Goal: Task Accomplishment & Management: Manage account settings

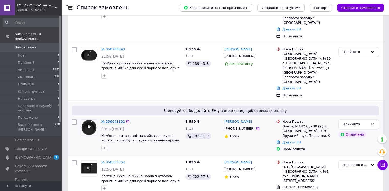
scroll to position [128, 0]
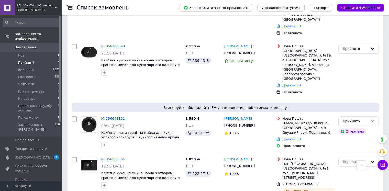
click at [30, 60] on span "Прийняті" at bounding box center [26, 62] width 16 height 5
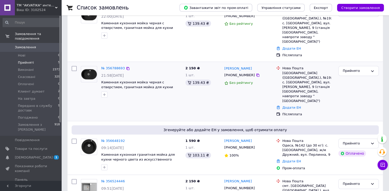
scroll to position [125, 0]
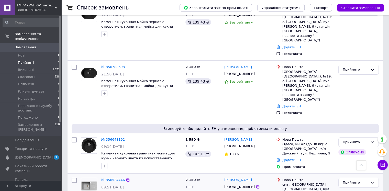
click at [90, 181] on img at bounding box center [89, 185] width 16 height 9
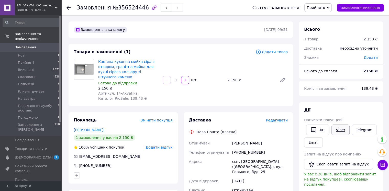
click at [338, 130] on link "Viber" at bounding box center [340, 130] width 18 height 11
click at [67, 7] on use at bounding box center [68, 8] width 4 height 4
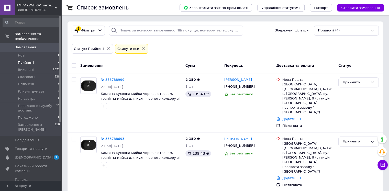
scroll to position [73, 0]
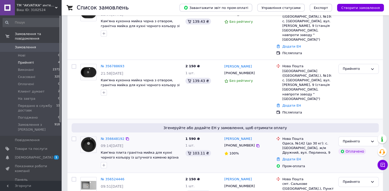
click at [87, 137] on img at bounding box center [89, 145] width 16 height 16
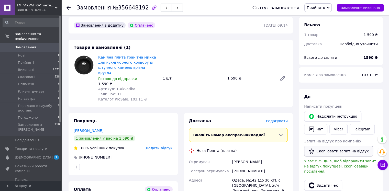
scroll to position [26, 0]
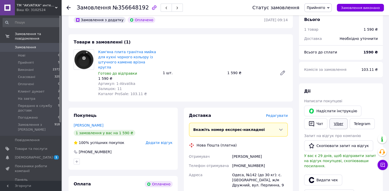
click at [335, 126] on link "Viber" at bounding box center [338, 123] width 18 height 11
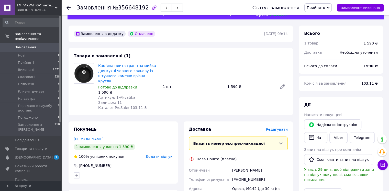
scroll to position [0, 0]
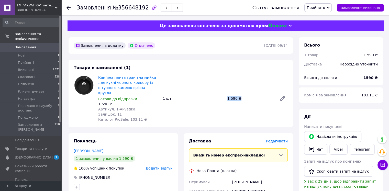
drag, startPoint x: 228, startPoint y: 96, endPoint x: 241, endPoint y: 99, distance: 14.0
click at [241, 99] on div "1 590 ₴" at bounding box center [250, 98] width 50 height 7
click at [232, 112] on div "Кам'яна плита гранітна мийка для кухні чорного кольору із штучного каменю врізн…" at bounding box center [193, 98] width 194 height 49
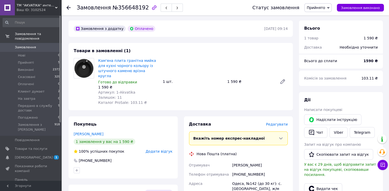
scroll to position [26, 0]
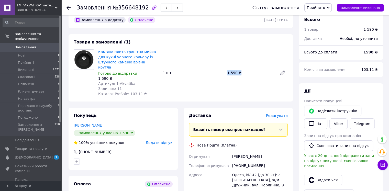
drag, startPoint x: 225, startPoint y: 72, endPoint x: 243, endPoint y: 79, distance: 19.5
click at [245, 76] on div "Кам'яна плита гранітна мийка для кухні чорного кольору із штучного каменю врізн…" at bounding box center [193, 72] width 194 height 49
click at [236, 84] on div "Кам'яна плита гранітна мийка для кухні чорного кольору із штучного каменю врізн…" at bounding box center [193, 72] width 194 height 49
drag, startPoint x: 189, startPoint y: 110, endPoint x: 214, endPoint y: 113, distance: 25.4
click at [214, 113] on div "Доставка" at bounding box center [227, 116] width 77 height 6
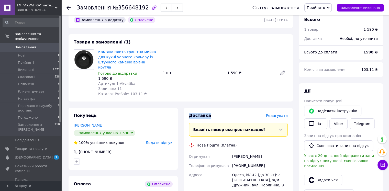
click at [209, 113] on div "Доставка" at bounding box center [227, 116] width 77 height 6
click at [188, 113] on div "Доставка Редагувати Вкажіть номер експрес-накладної Обов'язково введіть номер е…" at bounding box center [238, 190] width 109 height 164
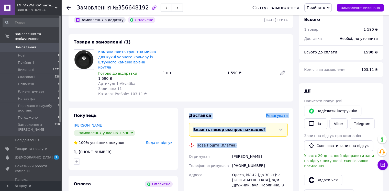
drag, startPoint x: 189, startPoint y: 112, endPoint x: 263, endPoint y: 132, distance: 76.6
click at [263, 132] on div "Доставка Редагувати Вкажіть номер експрес-накладної Обов'язково введіть номер е…" at bounding box center [238, 190] width 99 height 154
click at [260, 143] on div "Нова Пошта (платна)" at bounding box center [239, 145] width 102 height 5
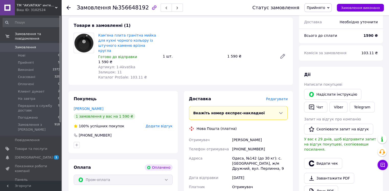
scroll to position [51, 0]
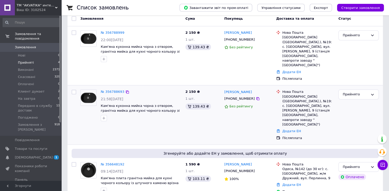
scroll to position [21, 0]
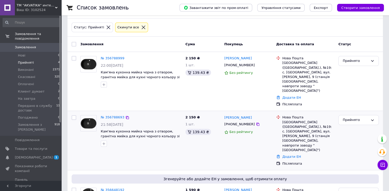
click at [88, 118] on img at bounding box center [89, 123] width 16 height 11
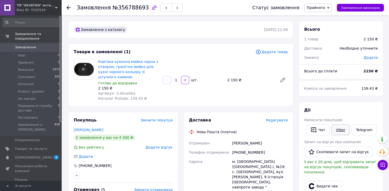
click at [339, 128] on link "Viber" at bounding box center [340, 130] width 18 height 11
click at [32, 59] on li "Прийняті 5" at bounding box center [31, 62] width 63 height 7
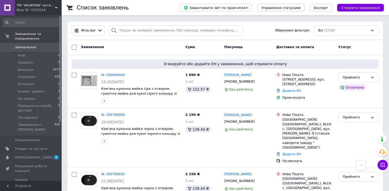
scroll to position [128, 0]
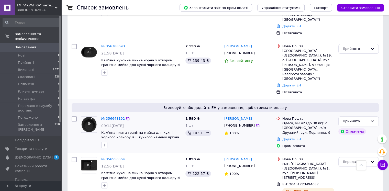
click at [92, 117] on img at bounding box center [89, 125] width 16 height 16
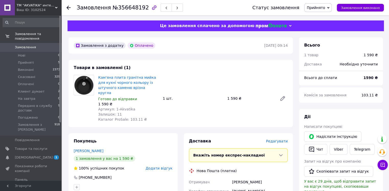
click at [66, 6] on div "Замовлення №356648192 Статус замовлення Прийнято Виконано Скасовано Оплачено Кл…" at bounding box center [225, 7] width 328 height 15
click at [34, 59] on li "Прийняті 5" at bounding box center [31, 62] width 63 height 7
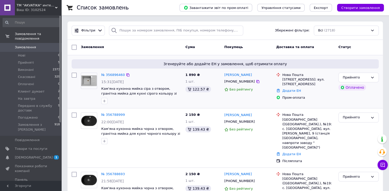
click at [91, 79] on img at bounding box center [89, 80] width 16 height 11
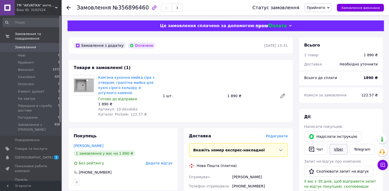
click at [334, 151] on link "Viber" at bounding box center [338, 149] width 18 height 11
drag, startPoint x: 243, startPoint y: 171, endPoint x: 258, endPoint y: 172, distance: 14.9
click at [258, 172] on div "[PERSON_NAME]" at bounding box center [260, 176] width 58 height 9
copy div "[PERSON_NAME]"
